Goal: Information Seeking & Learning: Learn about a topic

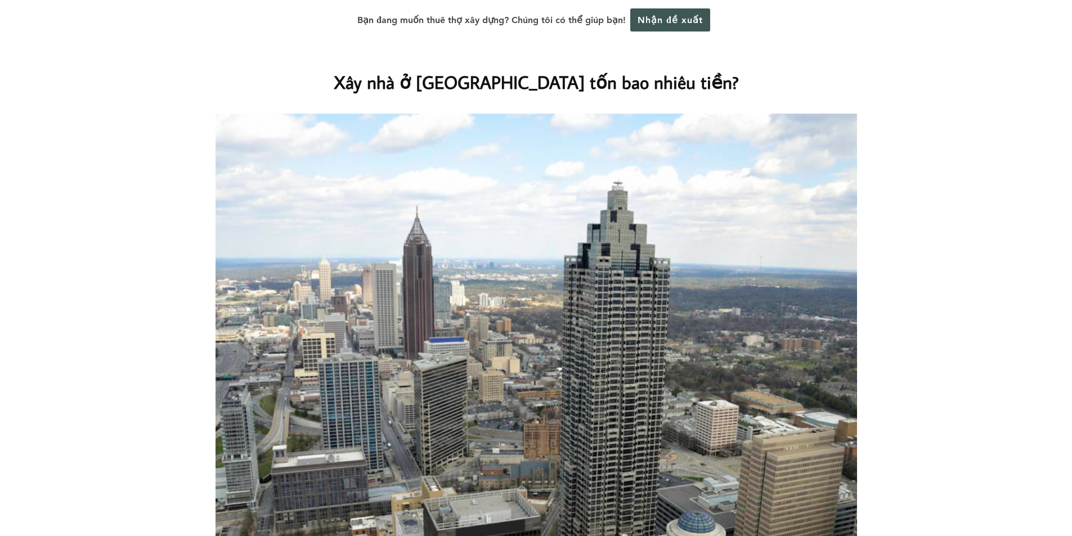
scroll to position [3151, 0]
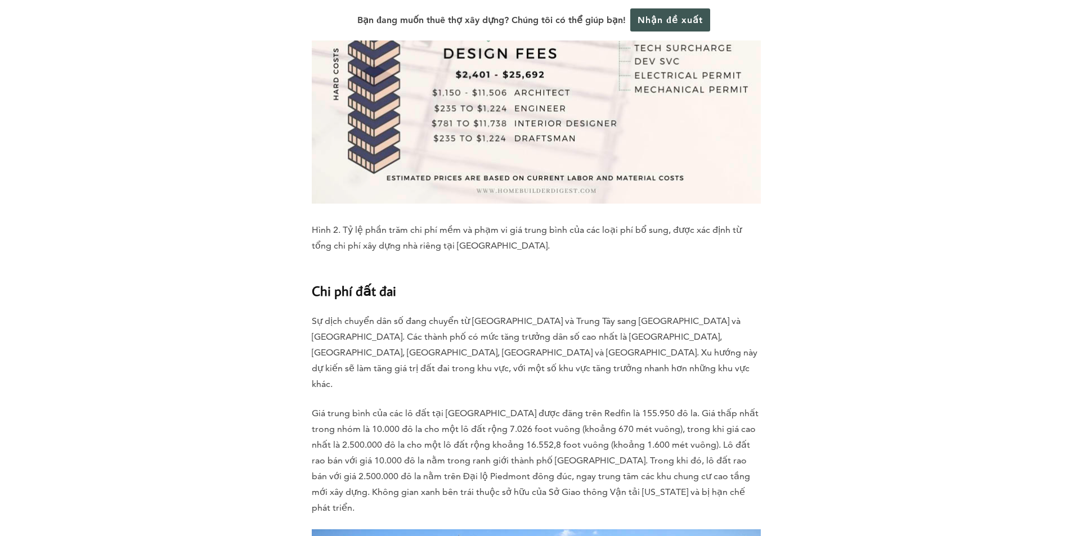
click at [548, 316] on font "Sự dịch chuyển dân số đang chuyển từ [GEOGRAPHIC_DATA] và Trung Tây sang [GEOGR…" at bounding box center [535, 353] width 446 height 74
drag, startPoint x: 346, startPoint y: 295, endPoint x: 434, endPoint y: 301, distance: 88.6
click at [434, 406] on p "Giá trung bình của các lô đất tại [GEOGRAPHIC_DATA] được đăng trên Redfin là 15…" at bounding box center [536, 461] width 449 height 110
click at [476, 406] on p "Giá trung bình của các lô đất tại [GEOGRAPHIC_DATA] được đăng trên Redfin là 15…" at bounding box center [536, 461] width 449 height 110
drag, startPoint x: 535, startPoint y: 298, endPoint x: 641, endPoint y: 297, distance: 106.4
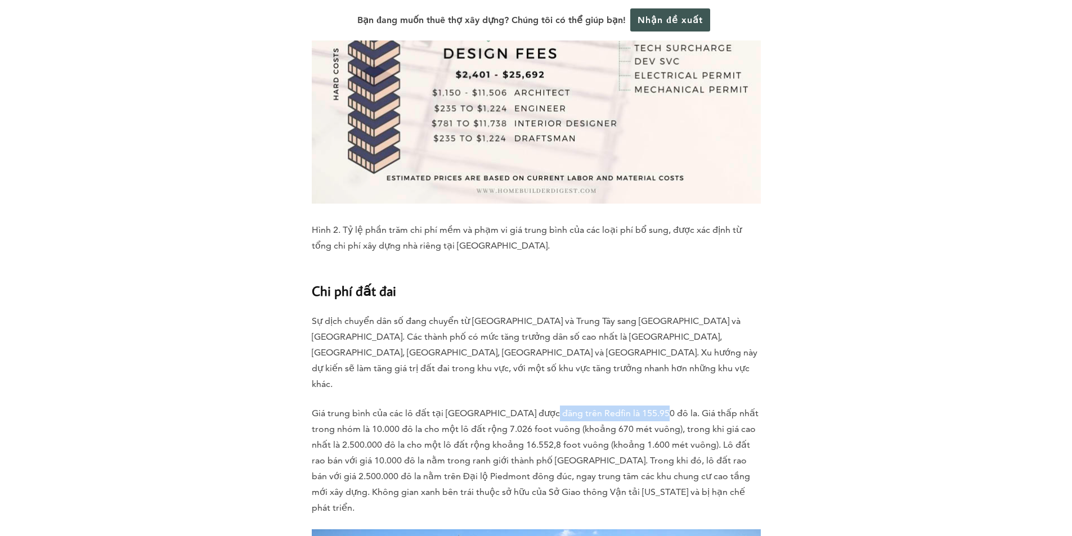
click at [641, 408] on font "Giá trung bình của các lô đất tại [GEOGRAPHIC_DATA] được đăng trên Redfin là 15…" at bounding box center [535, 460] width 447 height 105
click at [671, 406] on p "Giá trung bình của các lô đất tại [GEOGRAPHIC_DATA] được đăng trên Redfin là 15…" at bounding box center [536, 461] width 449 height 110
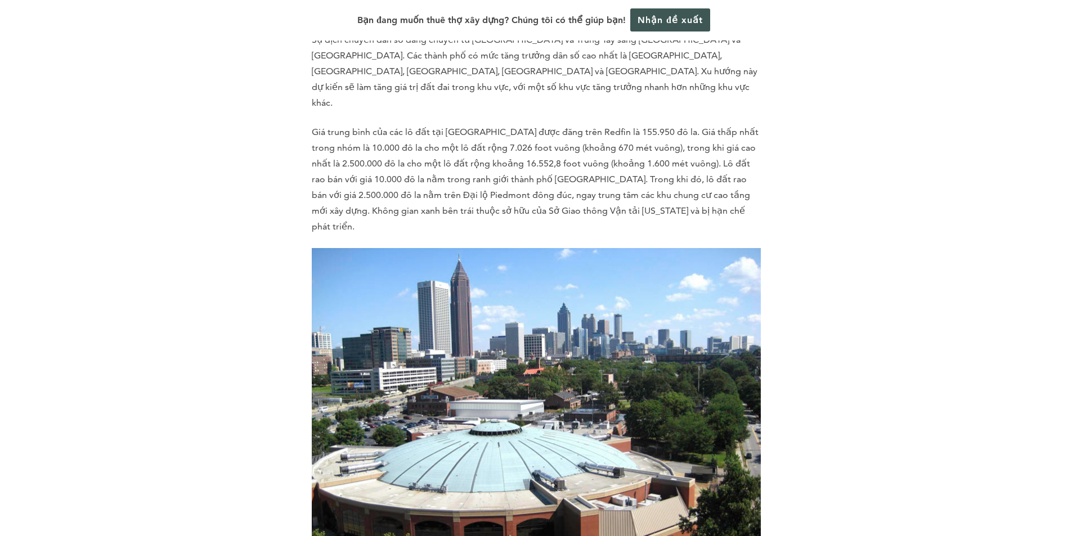
scroll to position [3714, 0]
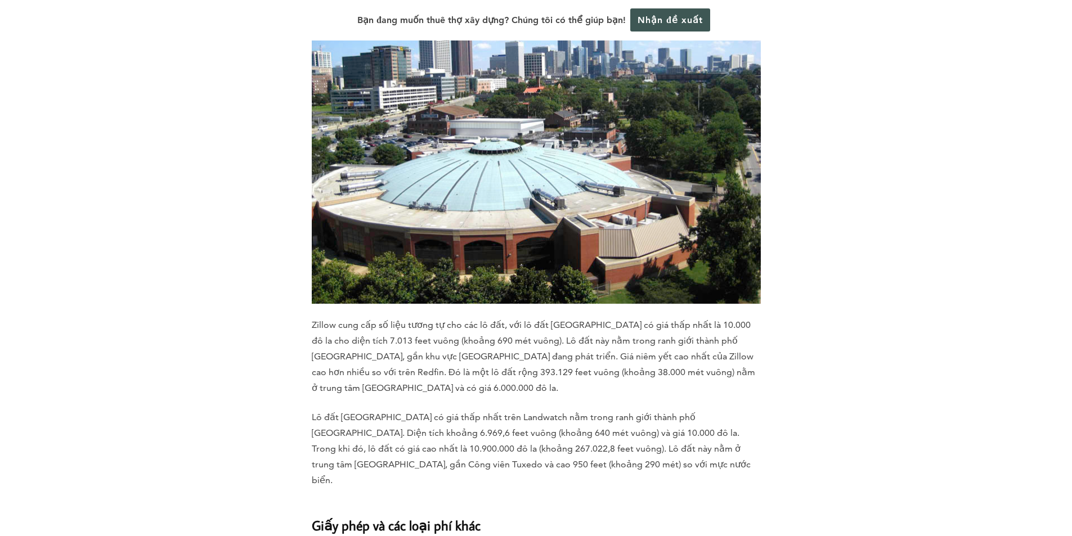
click at [502, 412] on font "Lô đất [GEOGRAPHIC_DATA] có giá thấp nhất trên Landwatch nằm trong ranh giới th…" at bounding box center [531, 449] width 439 height 74
click at [402, 317] on p "Zillow cung cấp số liệu tương tự cho các lô đất, với lô đất [GEOGRAPHIC_DATA] c…" at bounding box center [536, 356] width 449 height 79
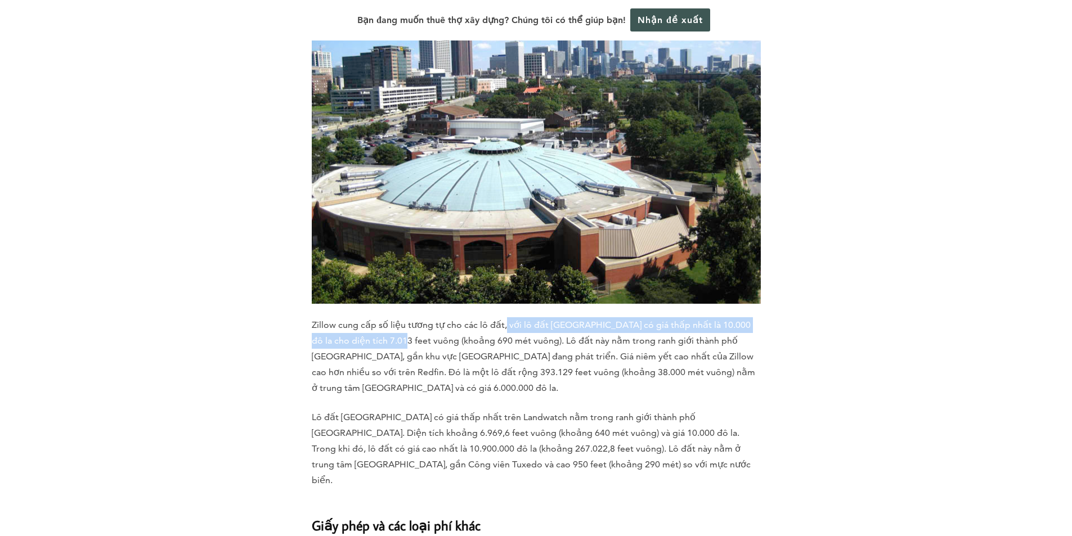
drag, startPoint x: 369, startPoint y: 201, endPoint x: 497, endPoint y: 199, distance: 128.3
click at [497, 317] on p "Zillow cung cấp số liệu tương tự cho các lô đất, với lô đất [GEOGRAPHIC_DATA] c…" at bounding box center [536, 356] width 449 height 79
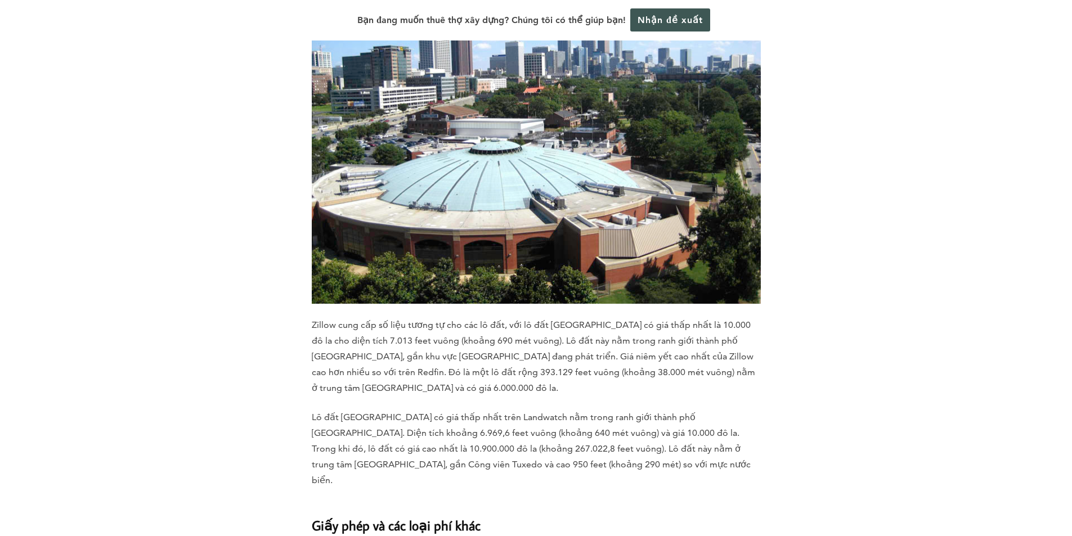
click at [521, 320] on font "Zillow cung cấp số liệu tương tự cho các lô đất, với lô đất [GEOGRAPHIC_DATA] c…" at bounding box center [533, 357] width 443 height 74
click at [466, 410] on p "Lô đất [GEOGRAPHIC_DATA] có giá thấp nhất trên Landwatch nằm trong ranh giới th…" at bounding box center [536, 449] width 449 height 79
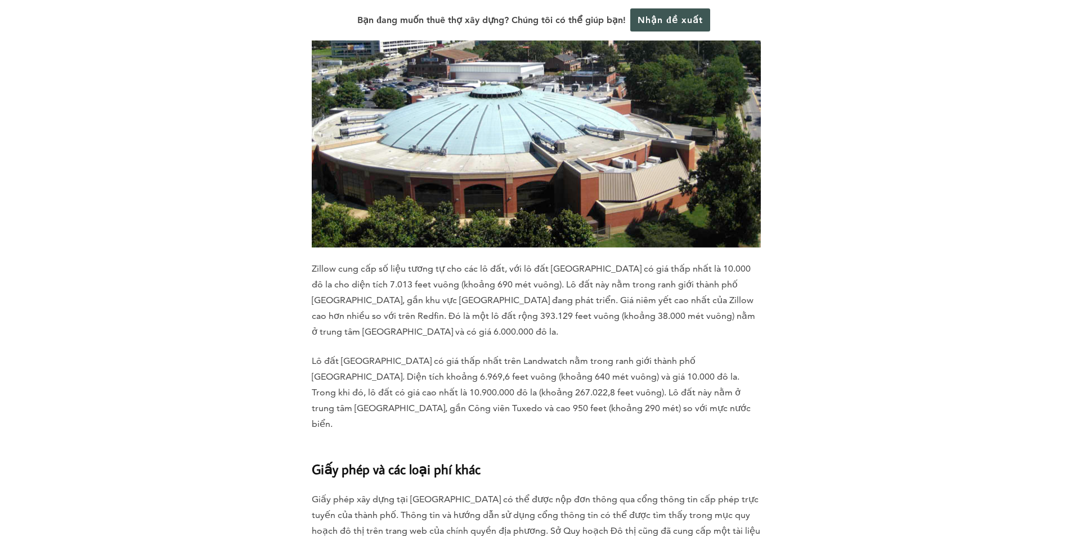
scroll to position [3883, 0]
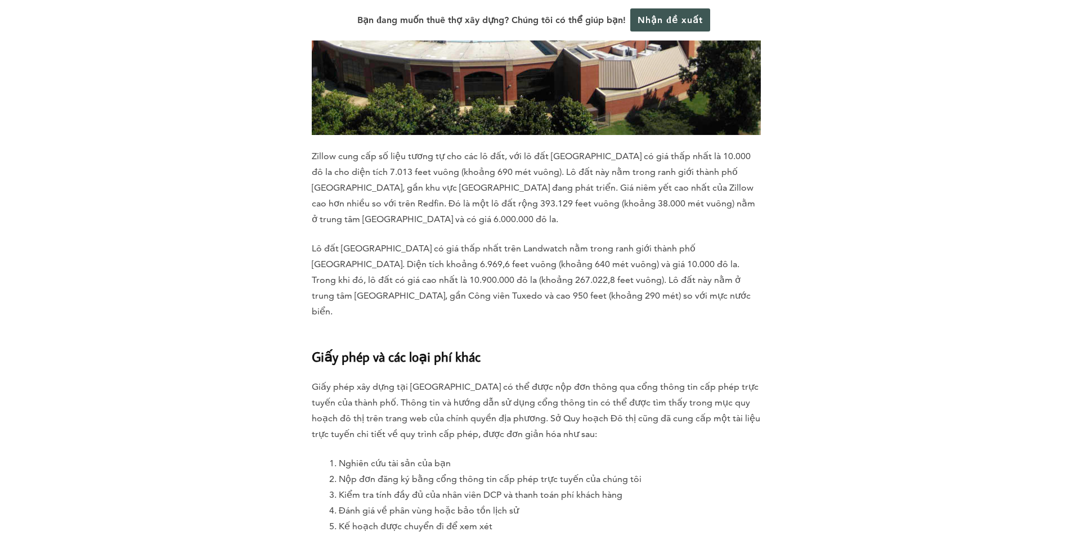
click at [457, 379] on p "Giấy phép xây dựng tại [GEOGRAPHIC_DATA] có thể được nộp đơn thông qua cổng thô…" at bounding box center [536, 410] width 449 height 63
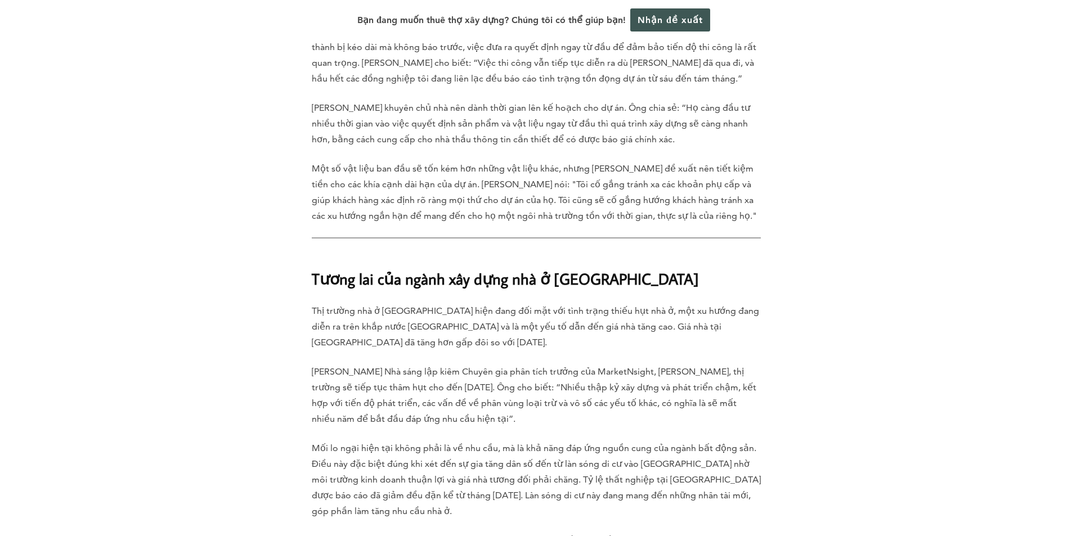
scroll to position [7878, 0]
